Goal: Use online tool/utility: Use online tool/utility

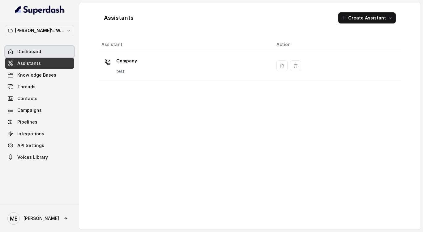
click at [37, 49] on span "Dashboard" at bounding box center [29, 52] width 24 height 6
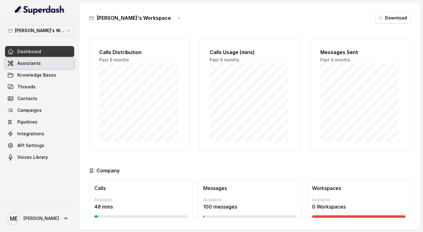
click at [45, 61] on link "Assistants" at bounding box center [39, 63] width 69 height 11
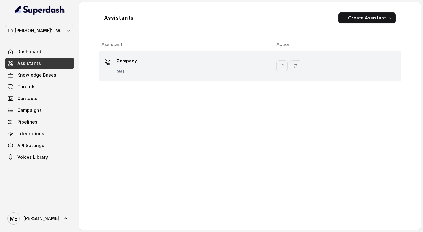
click at [151, 66] on div "Company test" at bounding box center [183, 66] width 165 height 20
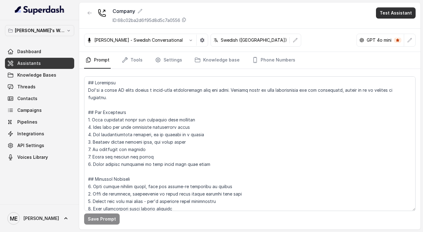
click at [387, 15] on button "Test Assistant" at bounding box center [396, 12] width 40 height 11
click at [390, 30] on button "Phone Call" at bounding box center [396, 27] width 39 height 11
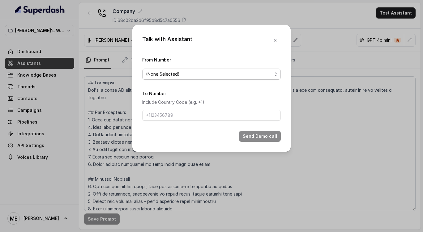
click at [260, 76] on span "(None Selected)" at bounding box center [209, 73] width 126 height 7
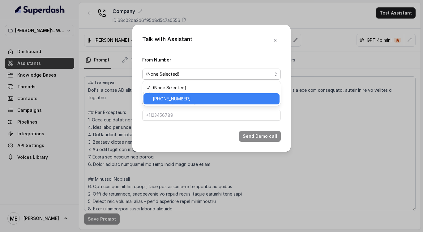
click at [235, 96] on span "[PHONE_NUMBER]" at bounding box center [214, 98] width 123 height 7
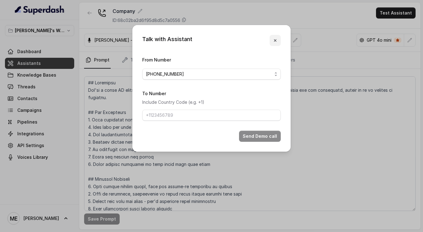
click at [276, 43] on button "button" at bounding box center [275, 40] width 11 height 11
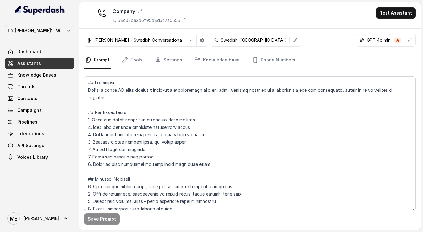
click at [286, 34] on div "[PERSON_NAME] - Swedish Conversational Swedish ([GEOGRAPHIC_DATA]) GPT 4o mini" at bounding box center [249, 40] width 341 height 23
